Goal: Navigation & Orientation: Find specific page/section

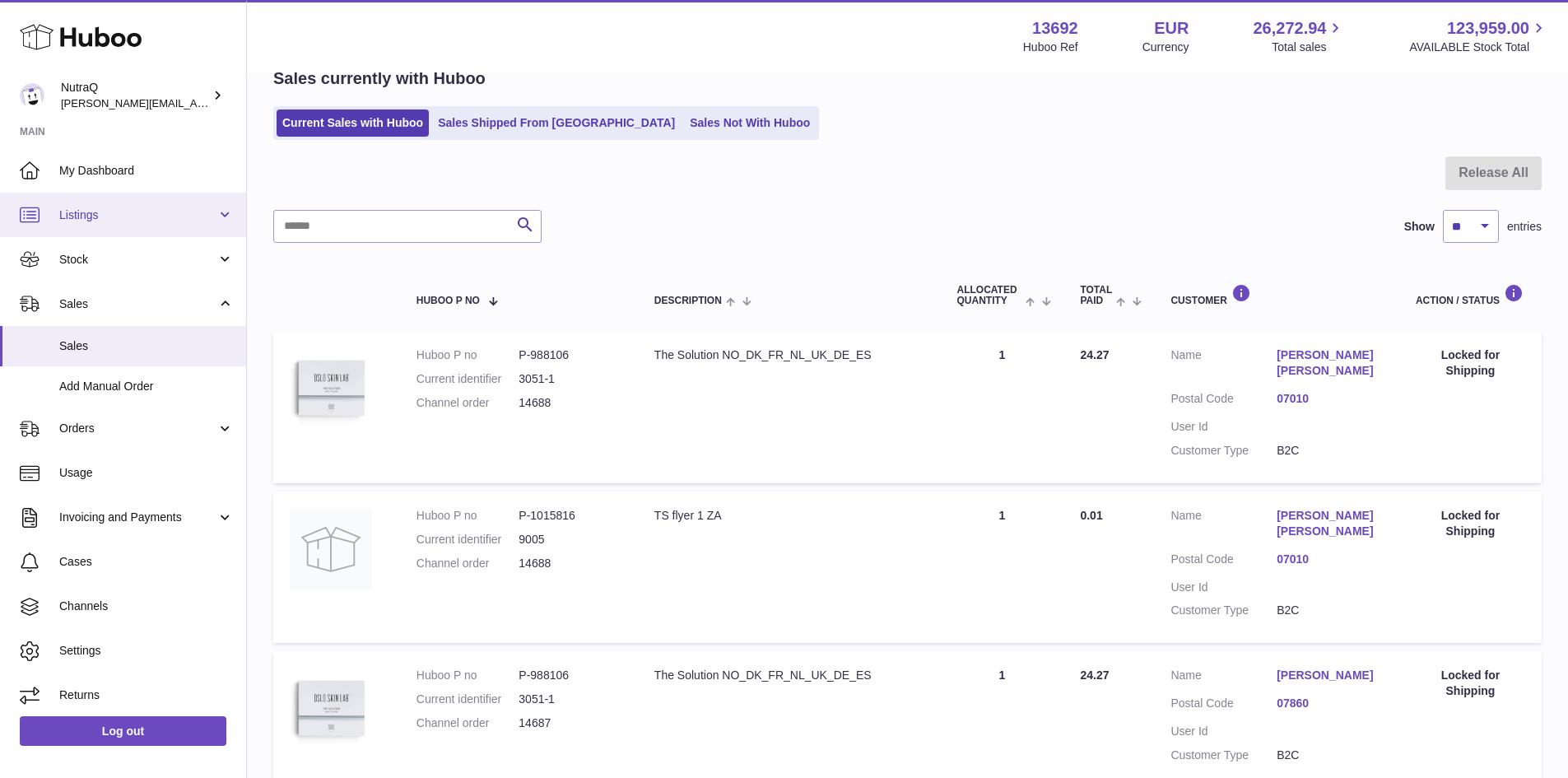
click at [89, 209] on span "Listings" at bounding box center [138, 216] width 157 height 16
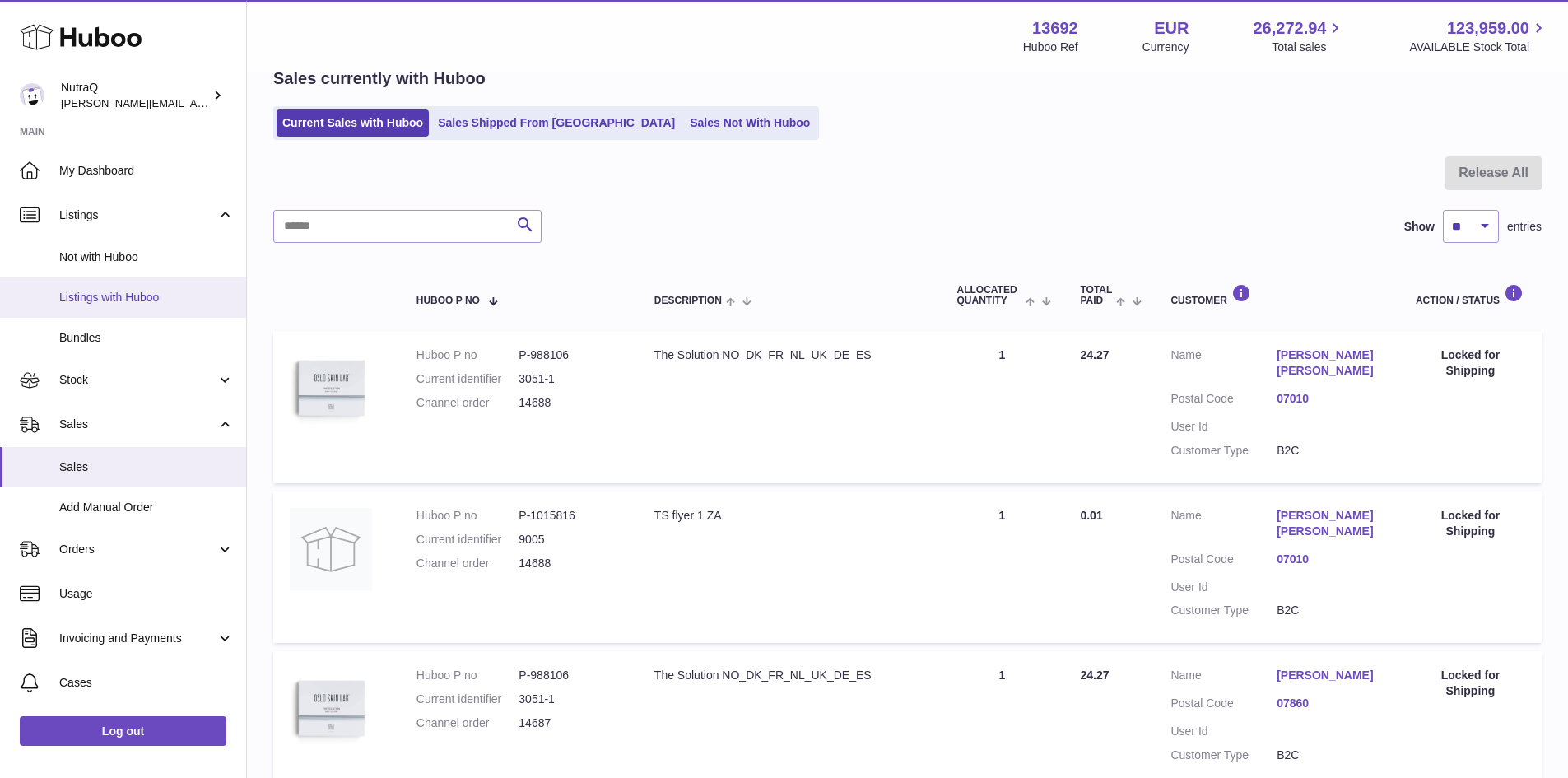
click at [108, 306] on link "Listings with Huboo" at bounding box center [123, 297] width 246 height 41
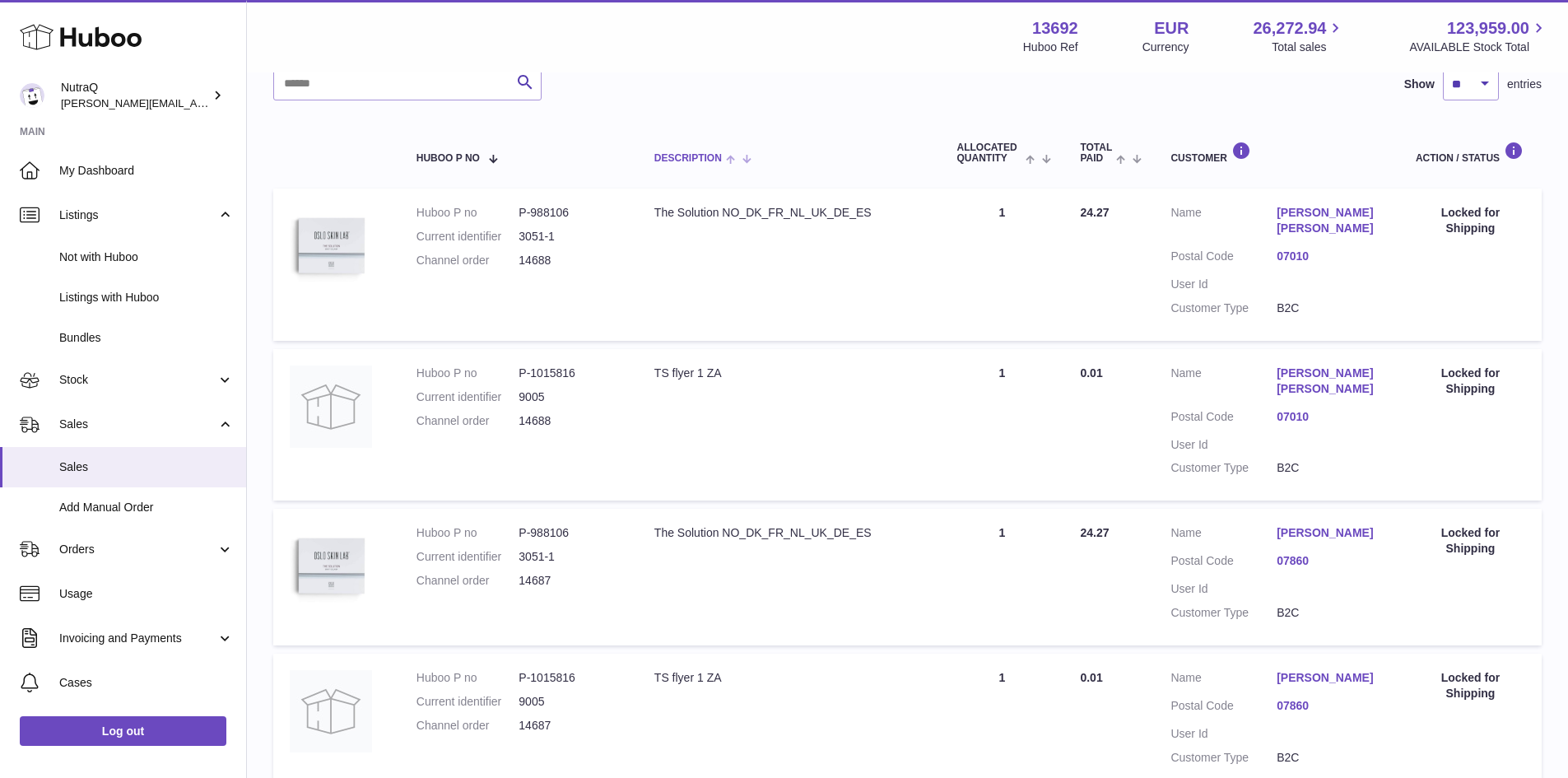
scroll to position [247, 0]
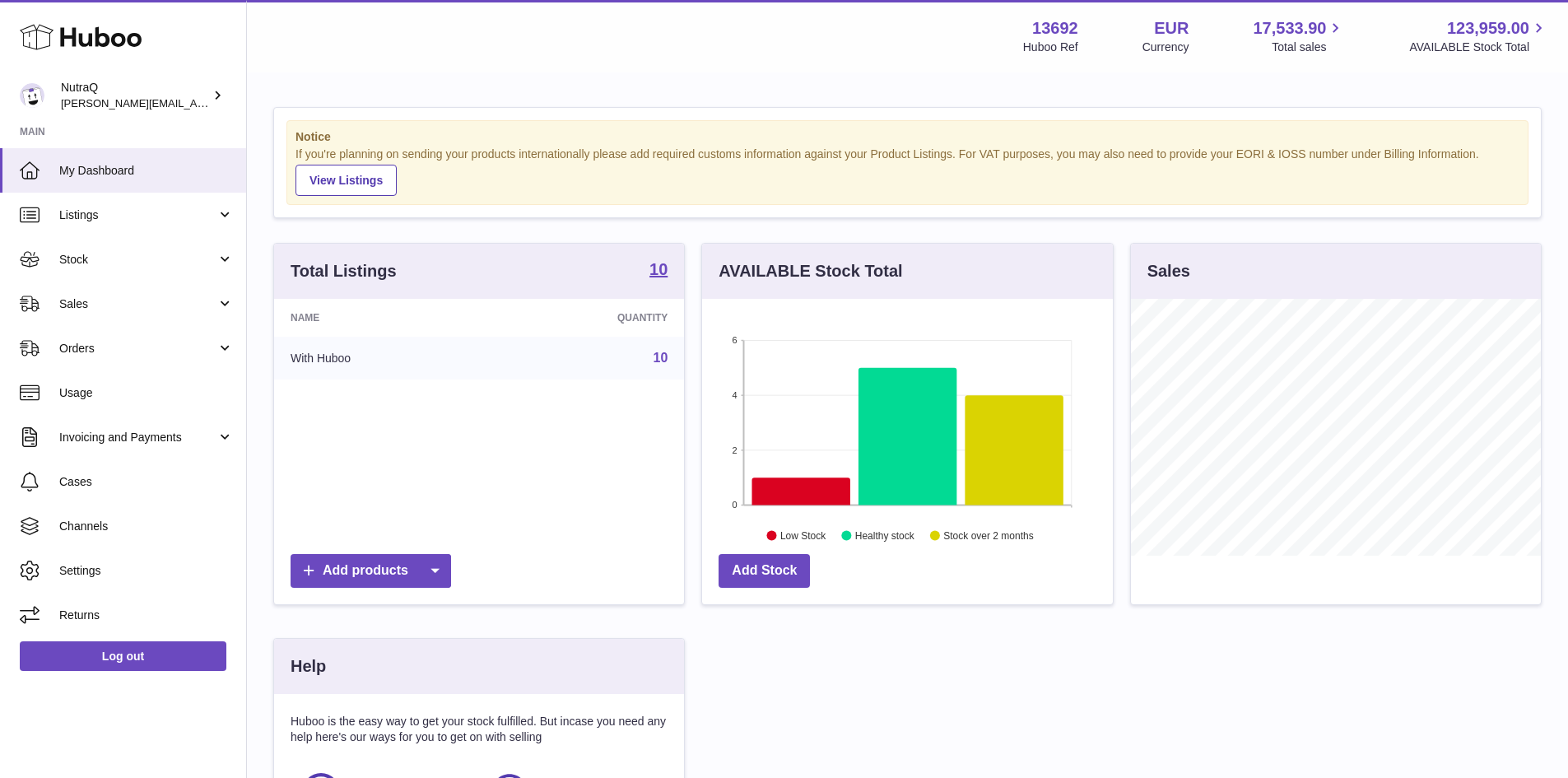
scroll to position [823533, 822899]
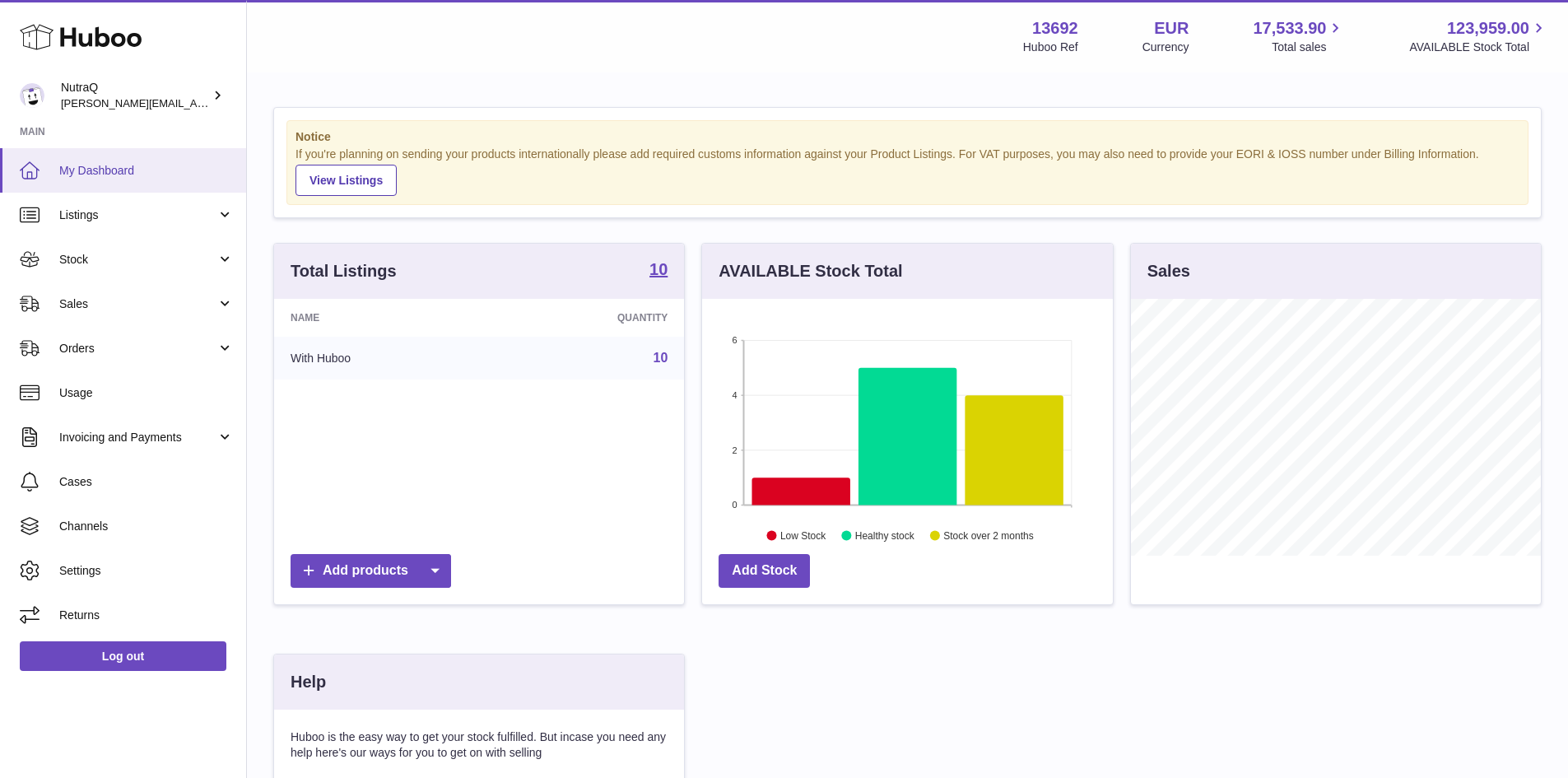
click at [117, 176] on span "My Dashboard" at bounding box center [147, 171] width 175 height 16
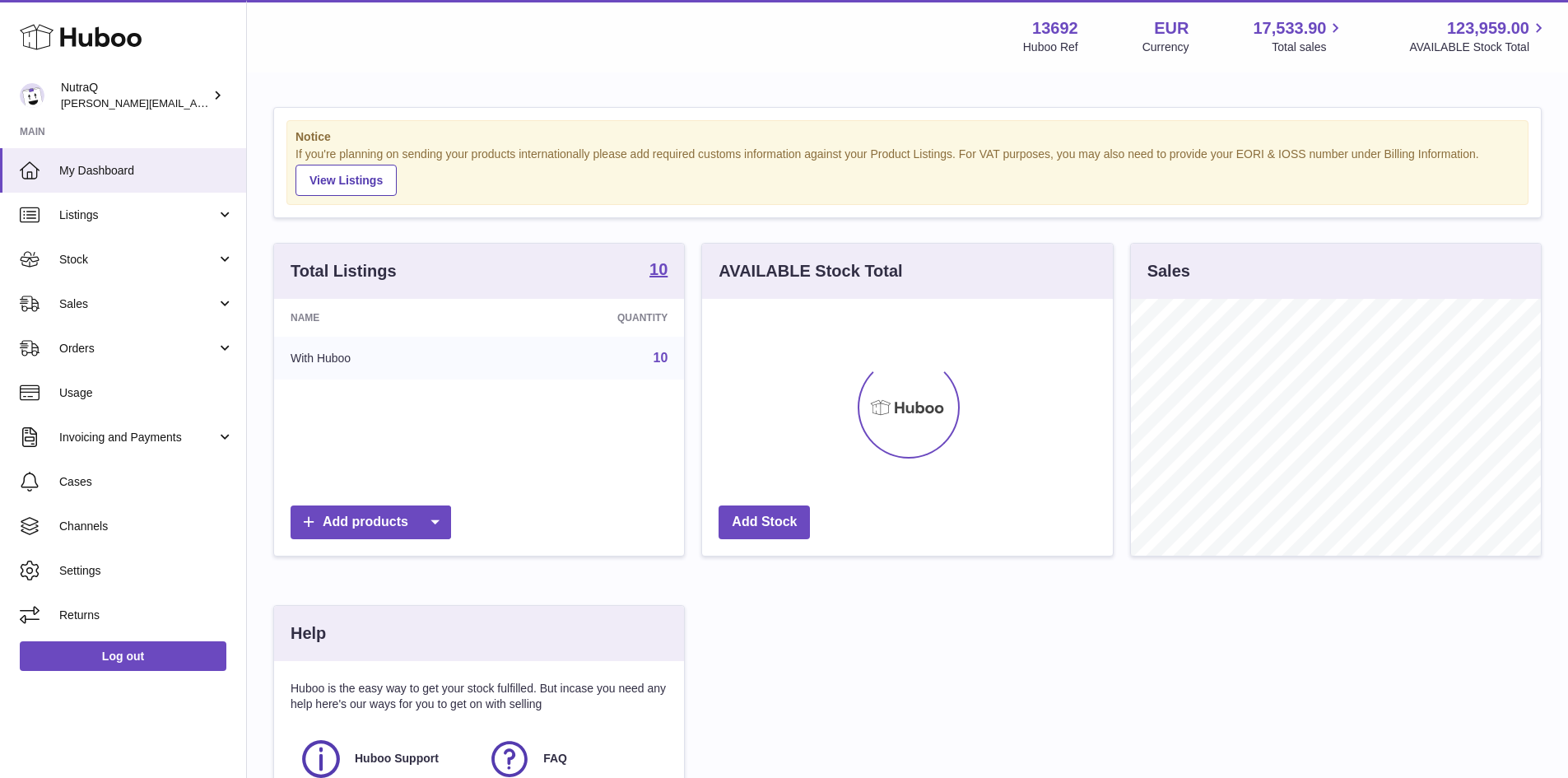
scroll to position [257, 411]
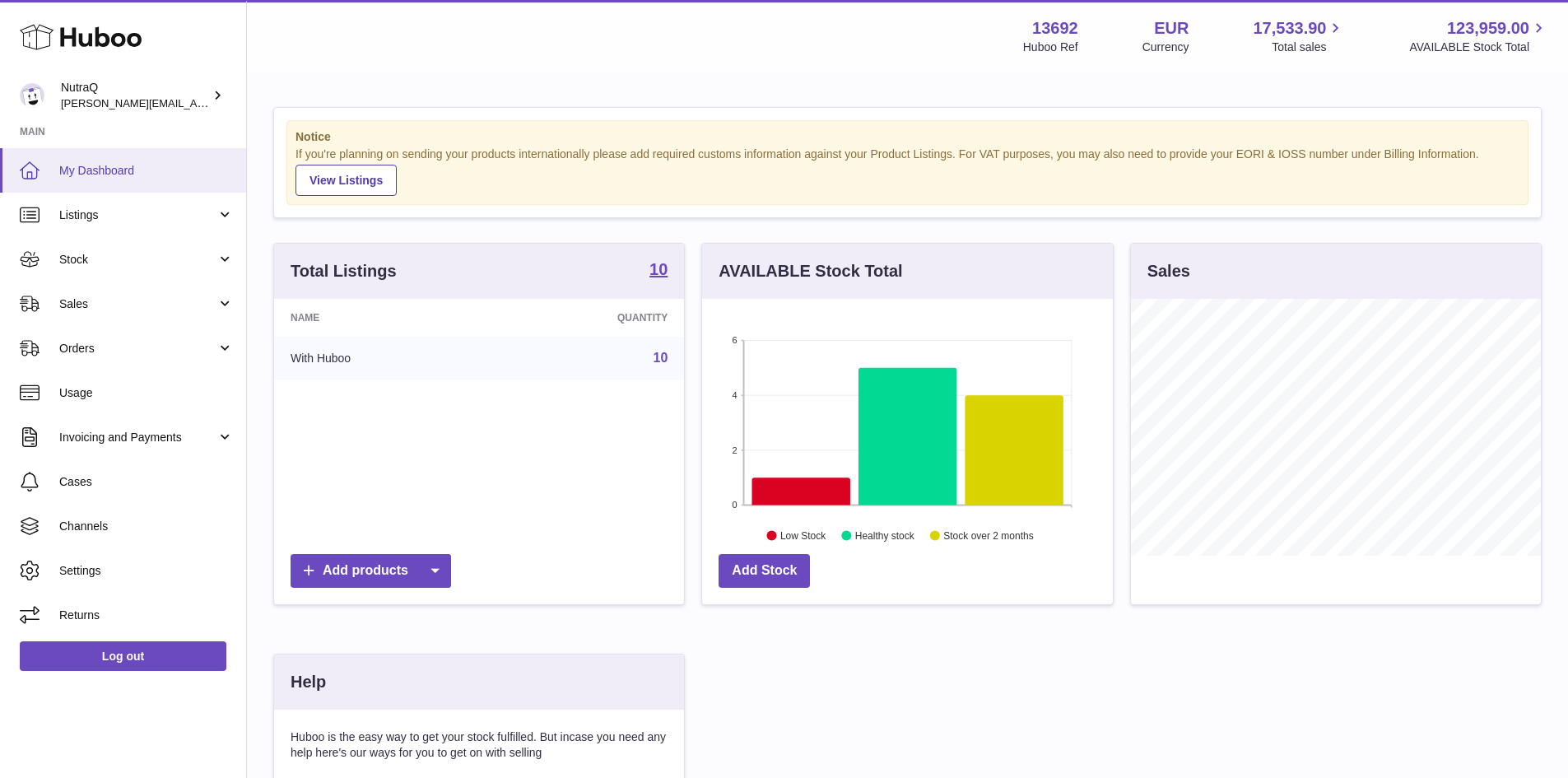
click at [107, 171] on span "My Dashboard" at bounding box center [147, 171] width 175 height 16
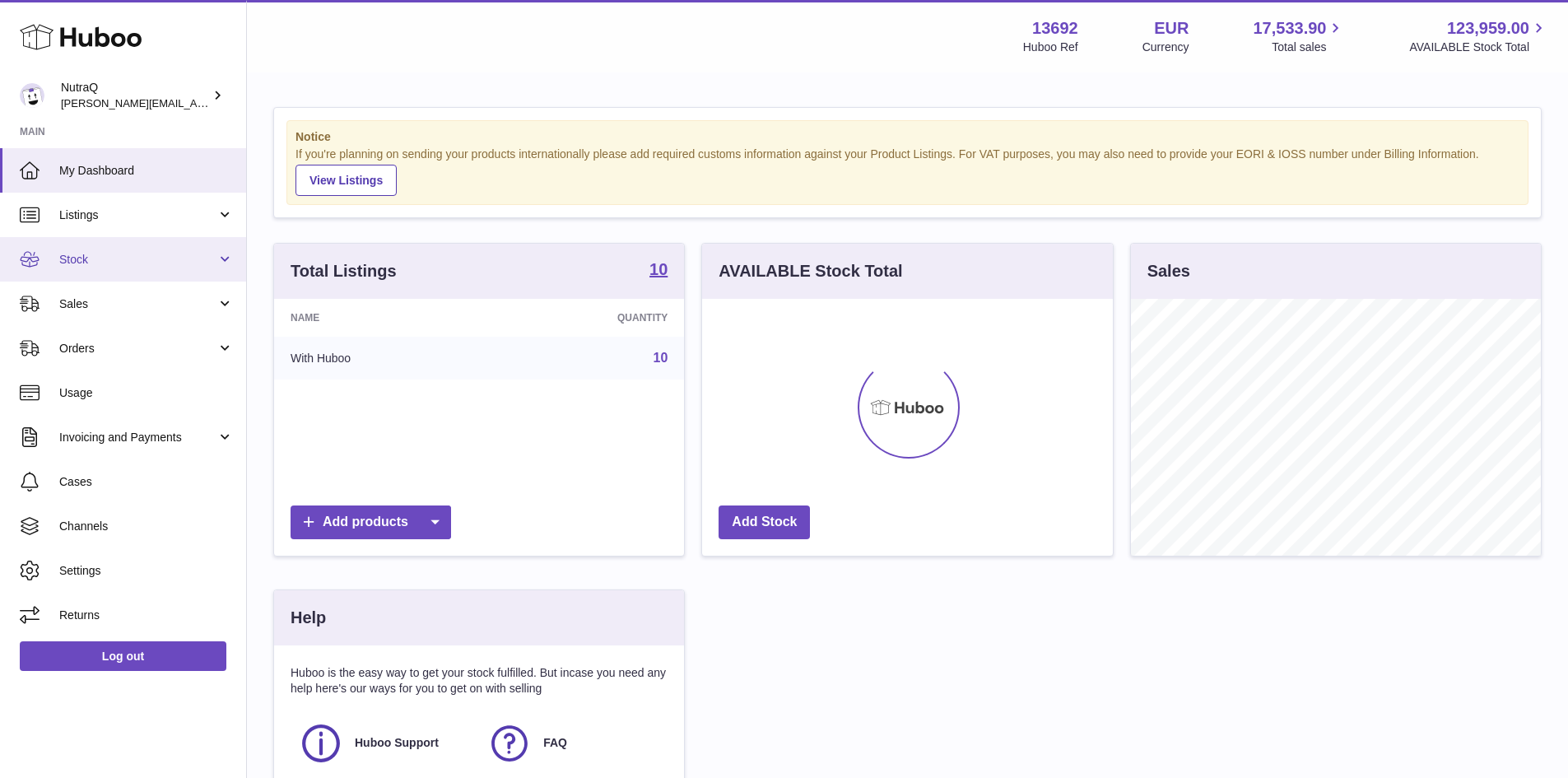
scroll to position [257, 411]
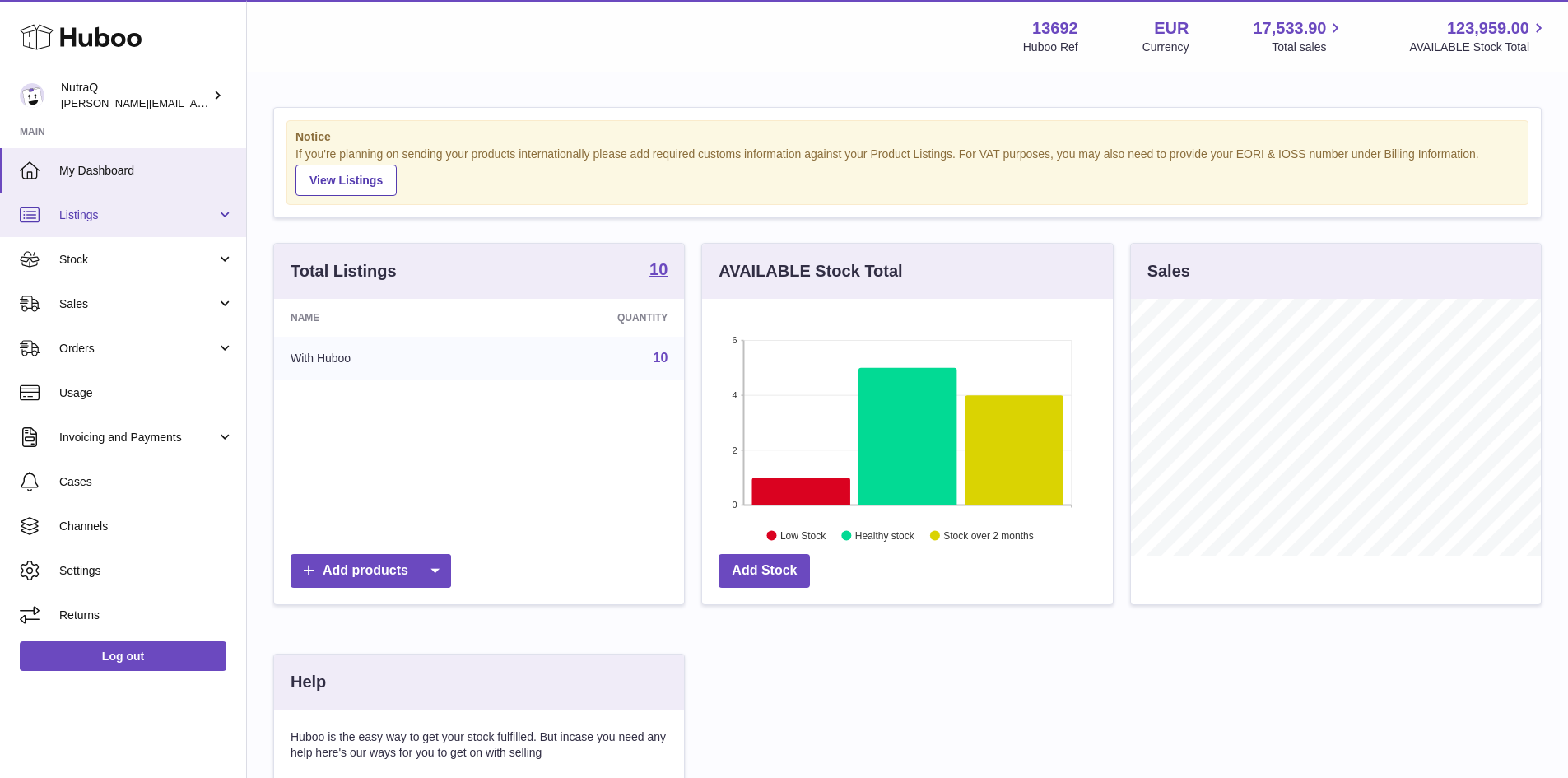
click at [122, 200] on link "Listings" at bounding box center [123, 215] width 246 height 45
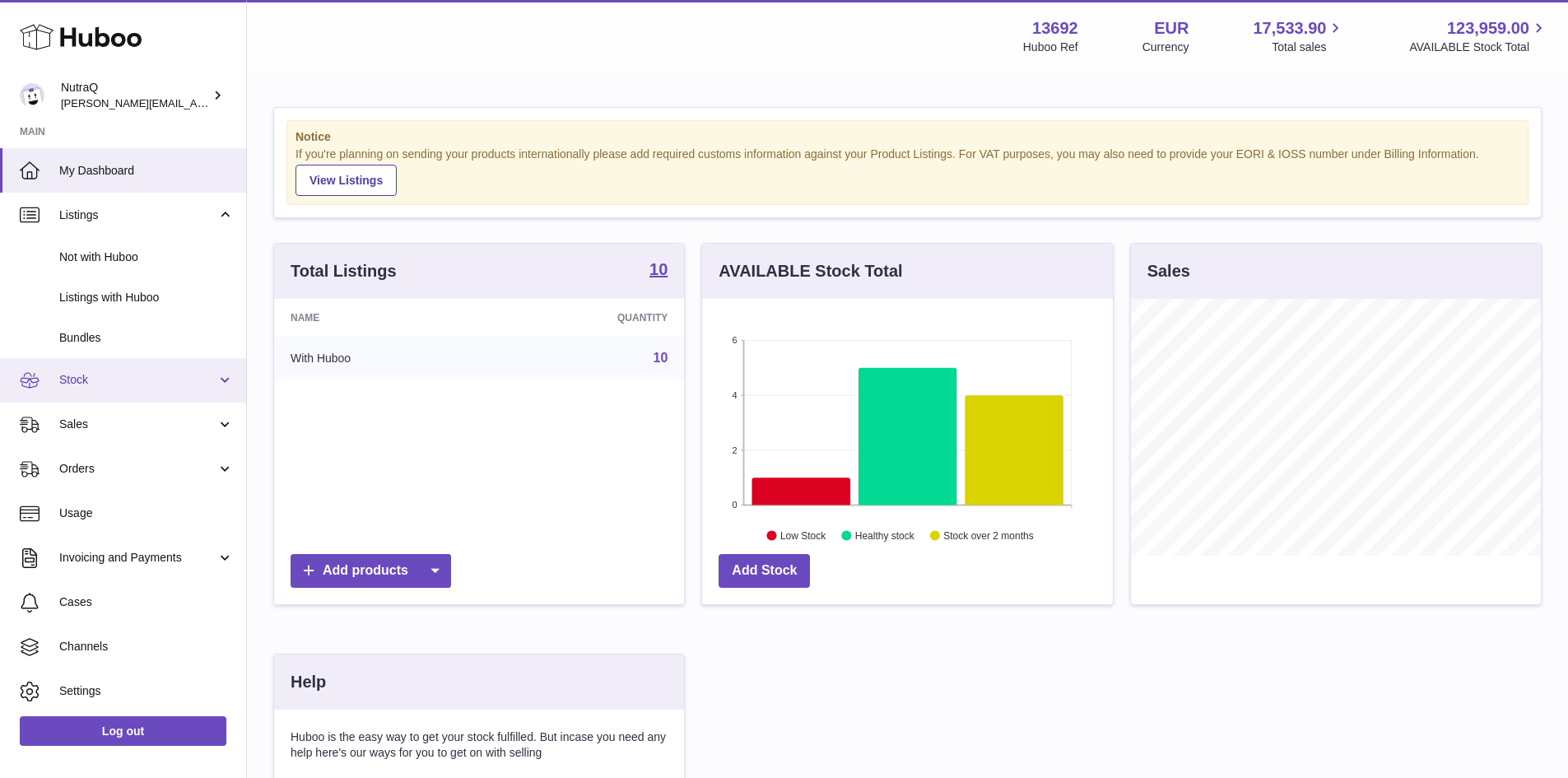
click at [112, 367] on link "Stock" at bounding box center [123, 381] width 246 height 45
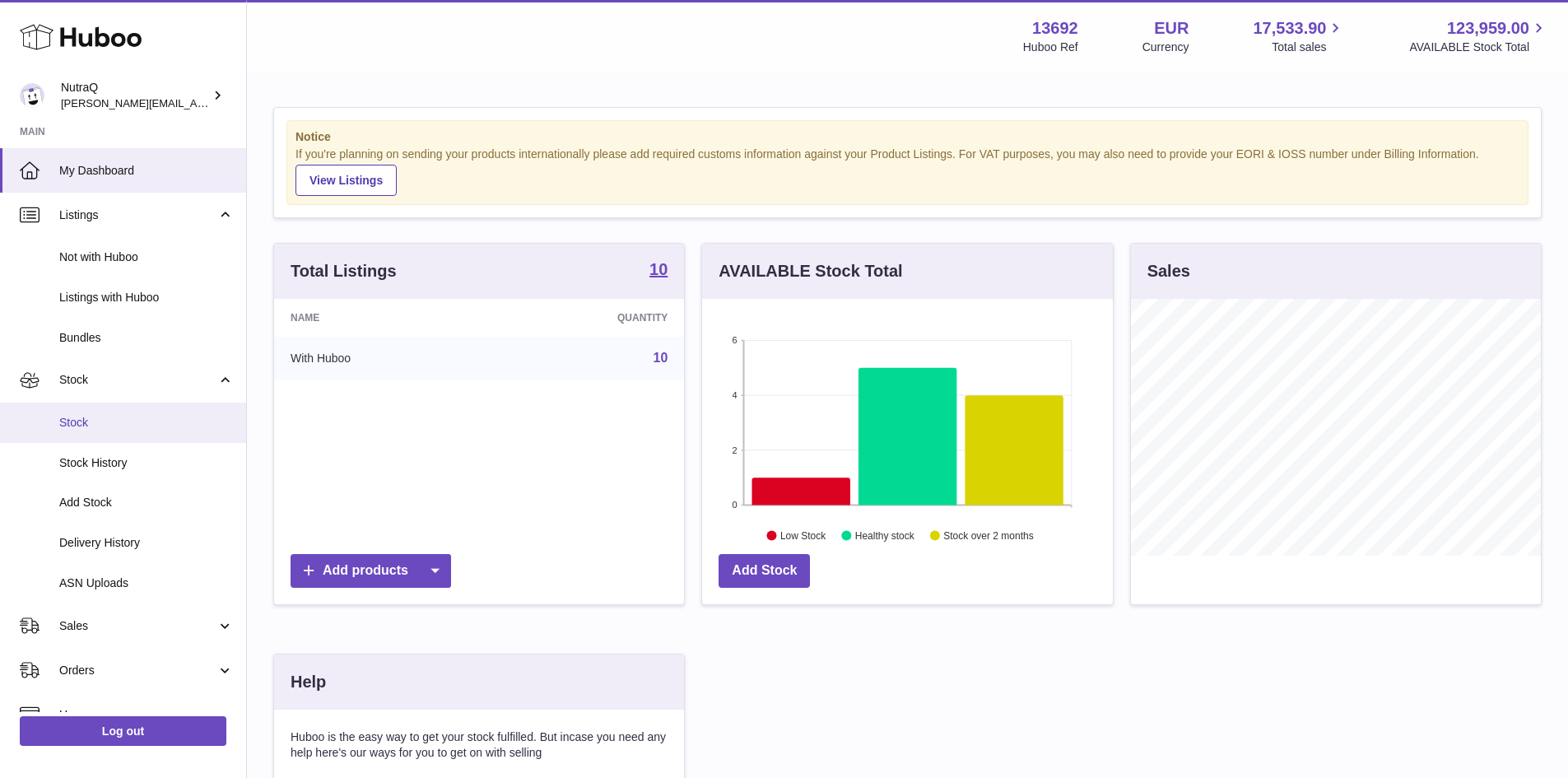
click at [75, 427] on span "Stock" at bounding box center [147, 423] width 175 height 16
